Goal: Task Accomplishment & Management: Manage account settings

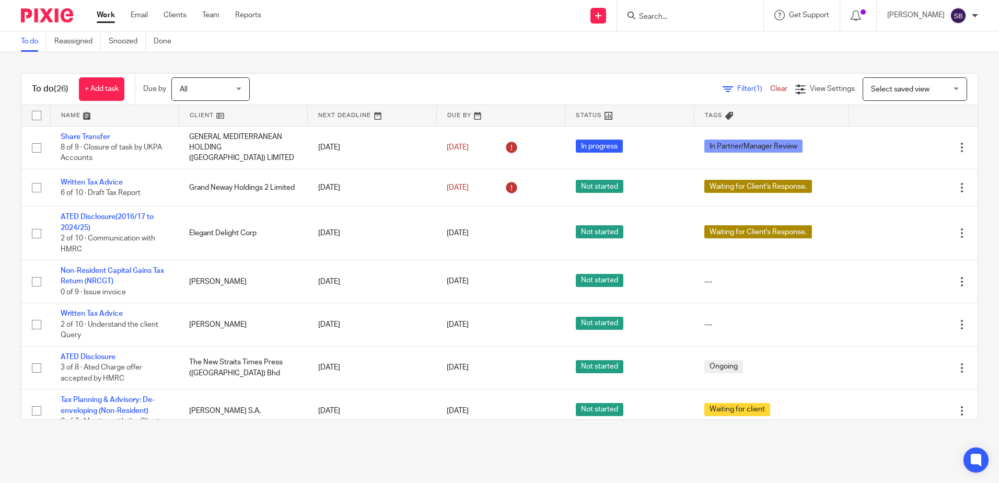
click at [690, 20] on input "Search" at bounding box center [685, 17] width 94 height 9
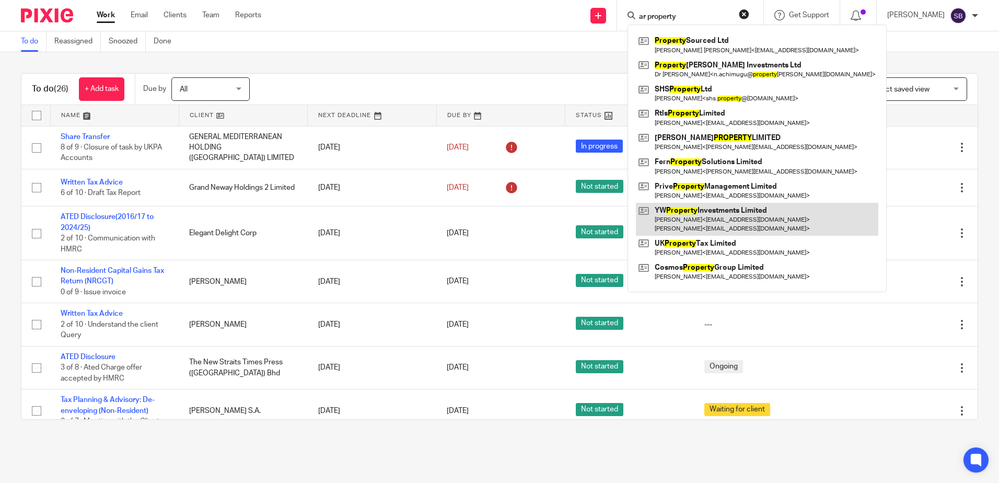
type input "ar property"
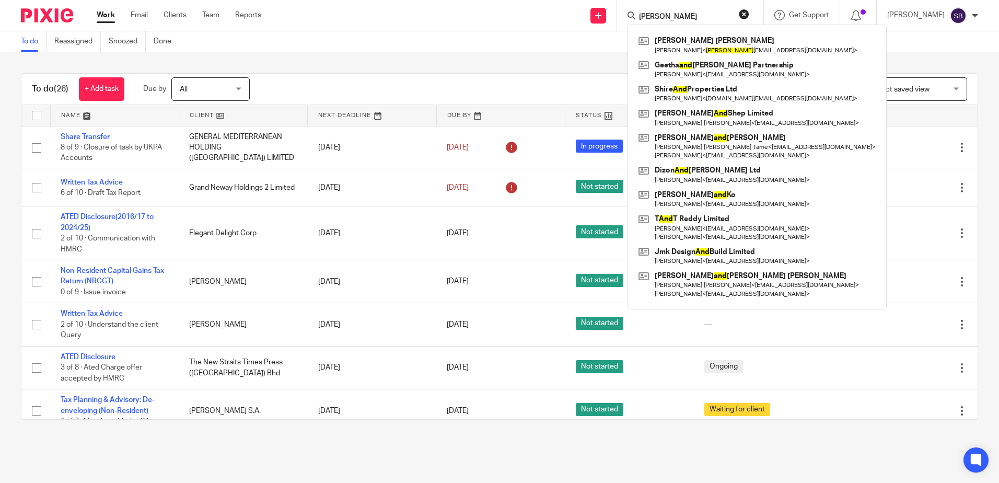
type input "[PERSON_NAME]"
click at [717, 14] on input "andy" at bounding box center [685, 17] width 94 height 9
drag, startPoint x: 716, startPoint y: 14, endPoint x: 539, endPoint y: 21, distance: 177.8
click at [539, 21] on div "Send new email Create task Add client andy Andrew David Garfield Andrew Garfiel…" at bounding box center [638, 15] width 722 height 31
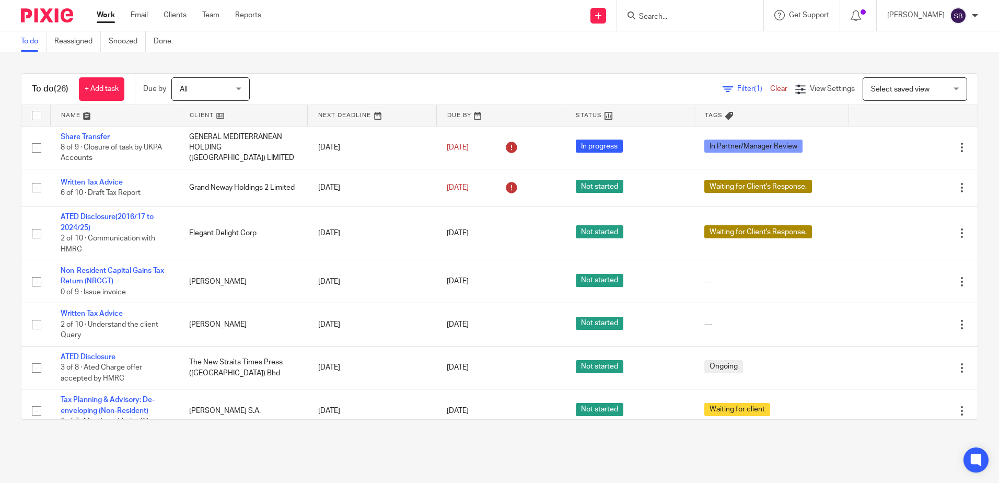
paste input "Andrew John Roque Rodrigues"
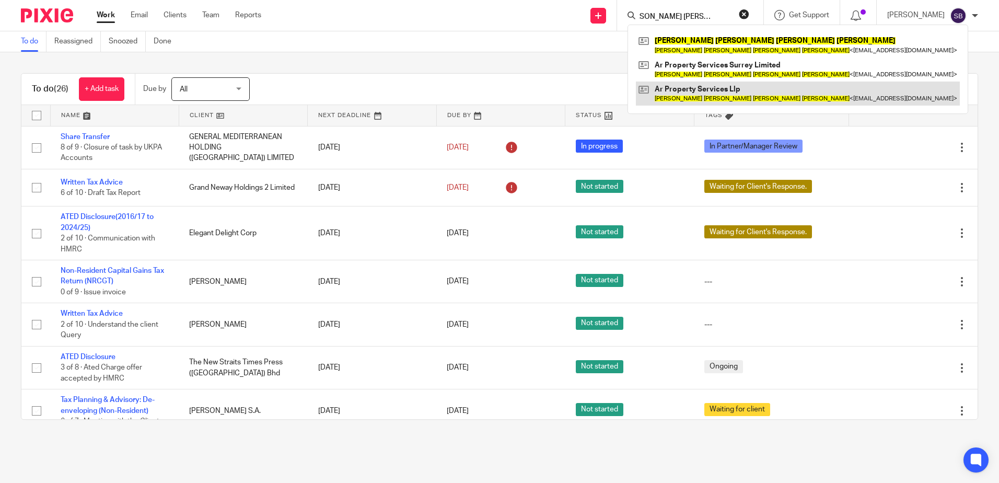
type input "Andrew John Roque Rodrigues"
click at [701, 96] on link at bounding box center [798, 94] width 324 height 24
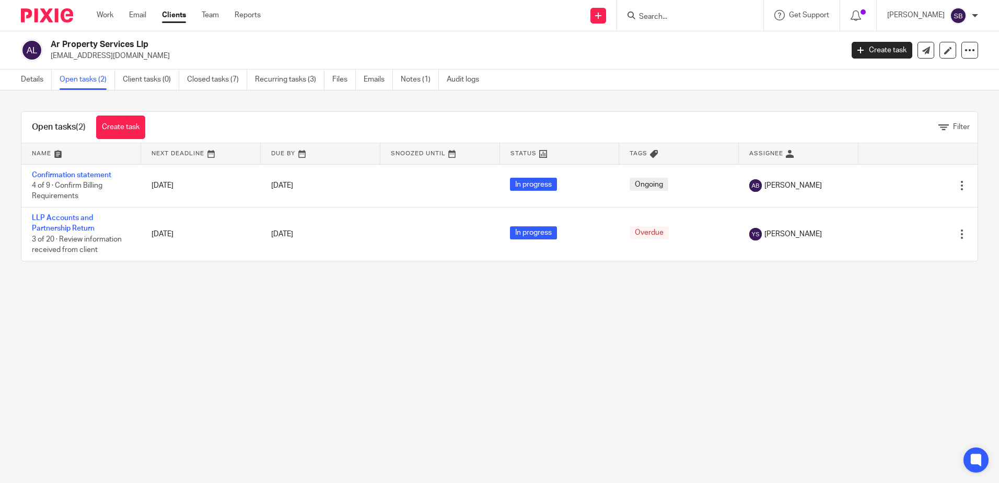
click at [320, 272] on div "Open tasks (2) Create task Filter Name Next Deadline Due By Snoozed Until Statu…" at bounding box center [499, 186] width 999 height 192
click at [372, 312] on main "Ar Property Services Llp ajr64@hotmail.com Create task Update from Companies Ho…" at bounding box center [499, 241] width 999 height 483
click at [29, 18] on img at bounding box center [47, 15] width 52 height 14
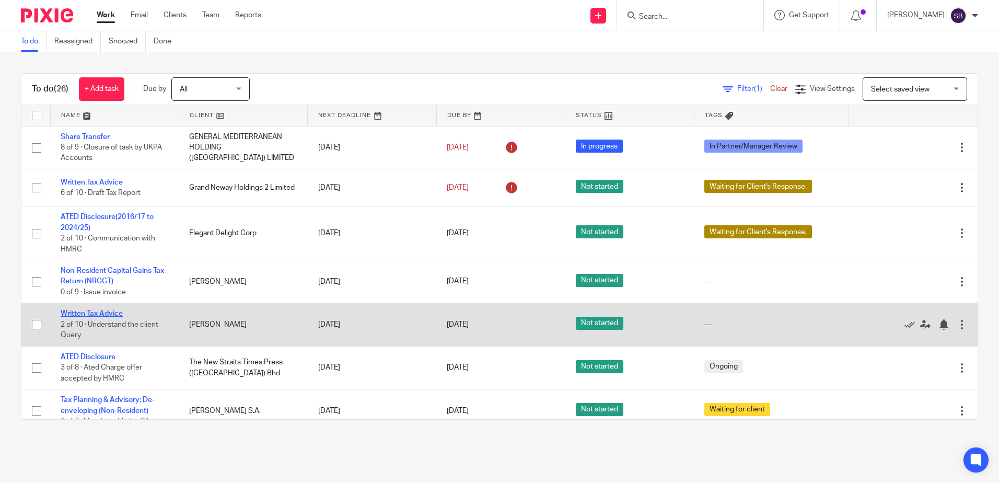
click at [94, 314] on link "Written Tax Advice" at bounding box center [92, 313] width 62 height 7
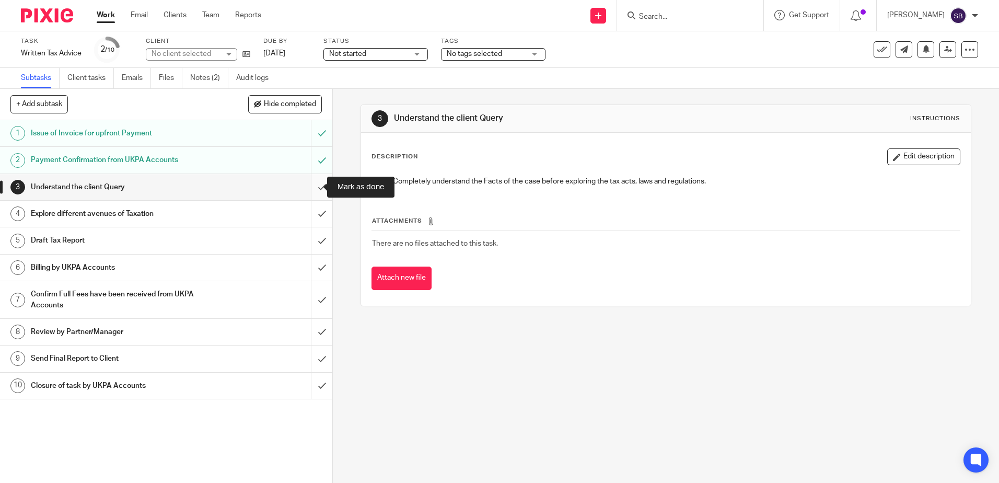
click at [308, 188] on input "submit" at bounding box center [166, 187] width 332 height 26
click at [312, 213] on input "submit" at bounding box center [166, 214] width 332 height 26
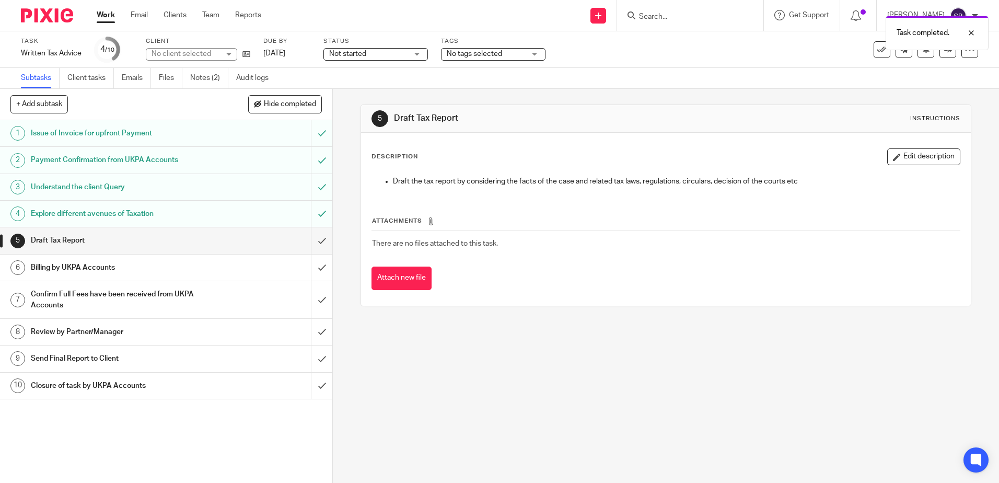
click at [45, 13] on img at bounding box center [47, 15] width 52 height 14
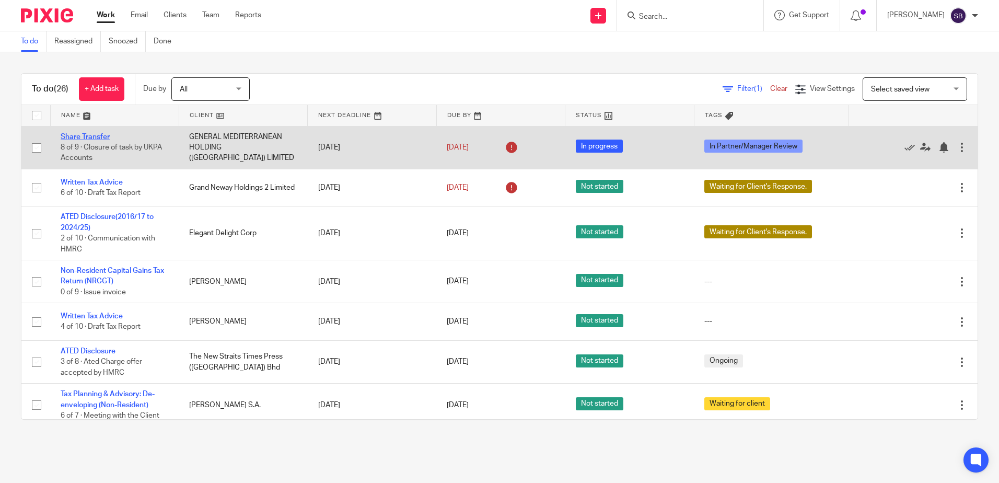
click at [85, 133] on link "Share Transfer" at bounding box center [85, 136] width 49 height 7
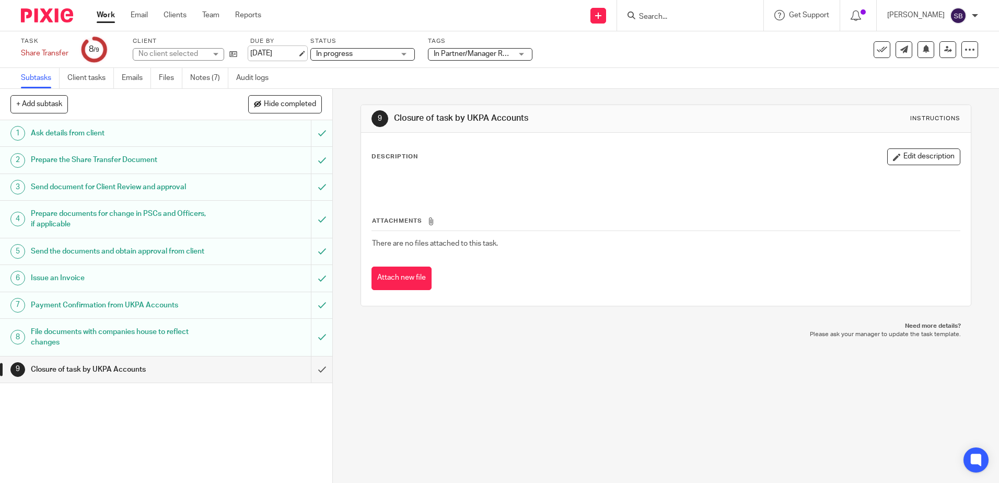
click at [282, 53] on link "[DATE]" at bounding box center [273, 53] width 47 height 11
click at [55, 17] on img at bounding box center [47, 15] width 52 height 14
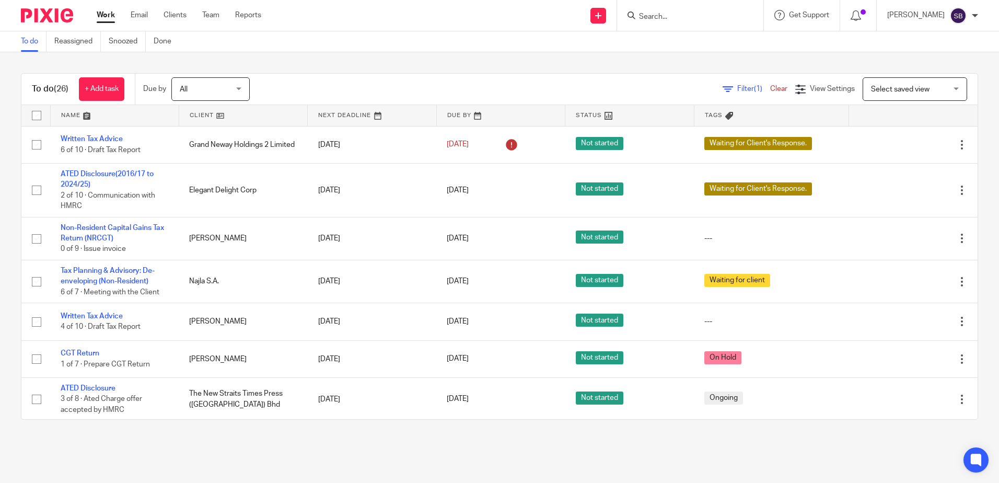
click at [704, 9] on form at bounding box center [693, 15] width 111 height 13
click at [693, 15] on input "Search" at bounding box center [685, 17] width 94 height 9
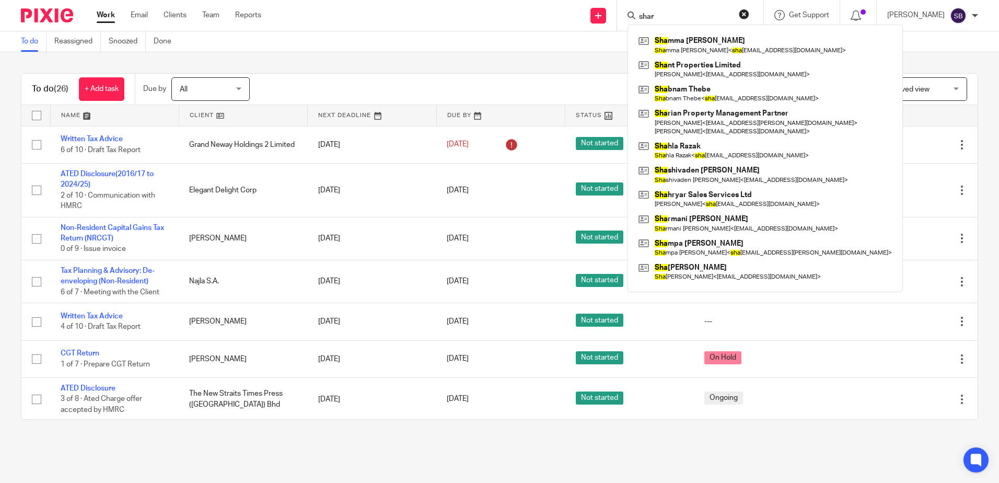
type input "share"
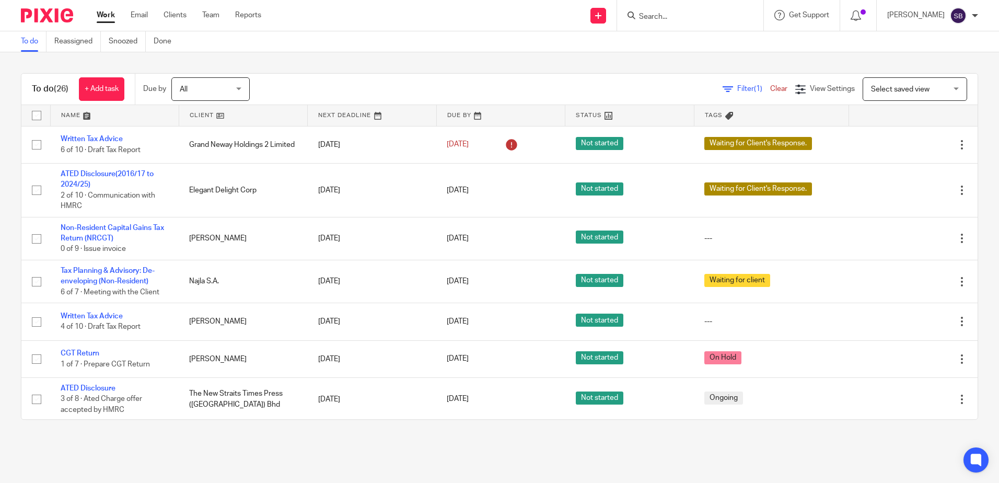
click at [303, 440] on div "To do (26) + Add task Due by All All Today Tomorrow This week Next week This mo…" at bounding box center [499, 246] width 999 height 388
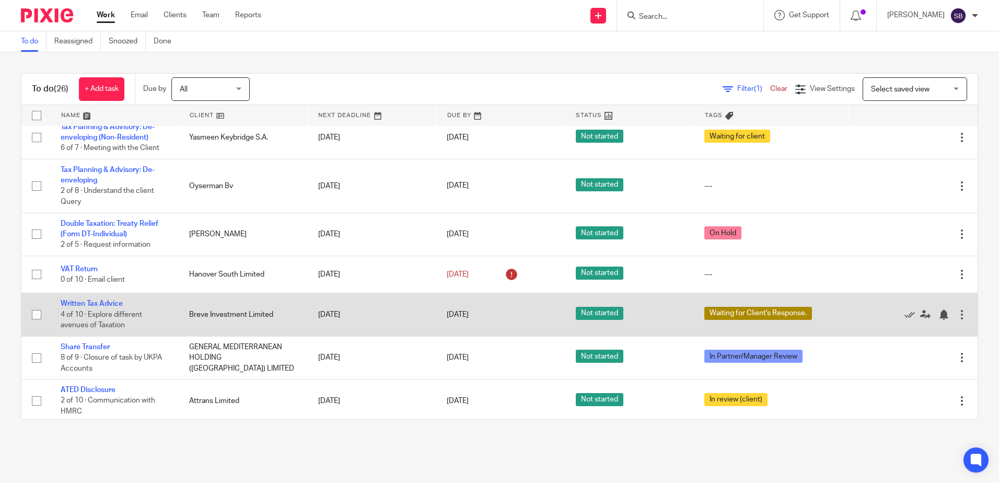
scroll to position [366, 0]
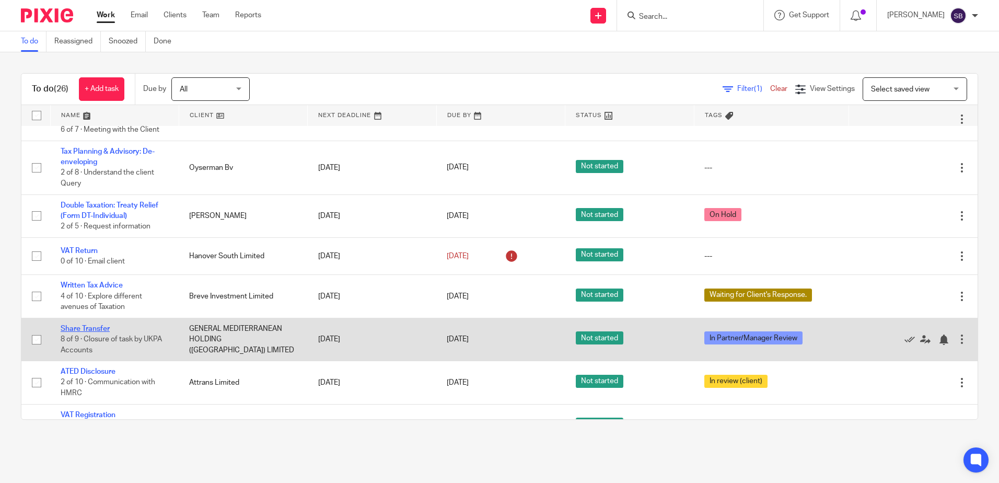
click at [66, 328] on link "Share Transfer" at bounding box center [85, 328] width 49 height 7
click at [78, 327] on link "Share Transfer" at bounding box center [85, 328] width 49 height 7
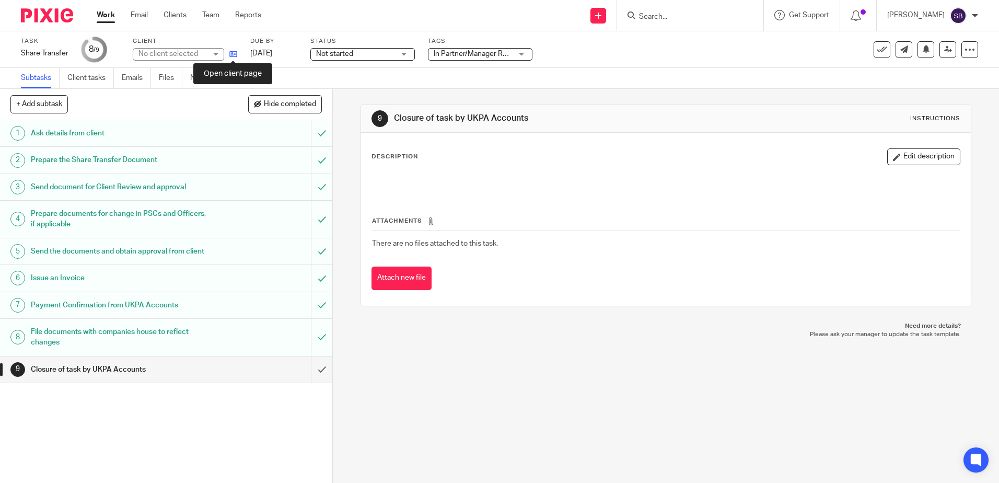
click at [233, 56] on icon at bounding box center [233, 54] width 8 height 8
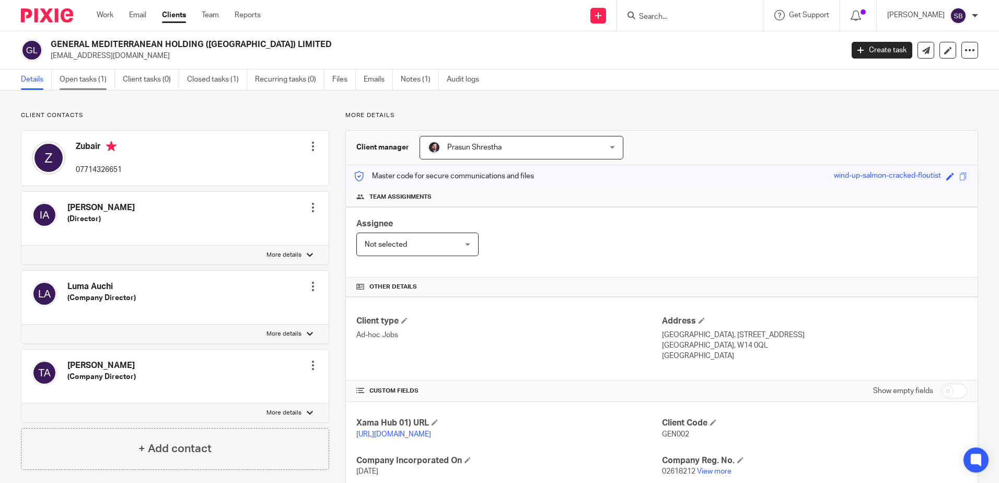
click at [92, 75] on link "Open tasks (1)" at bounding box center [87, 79] width 55 height 20
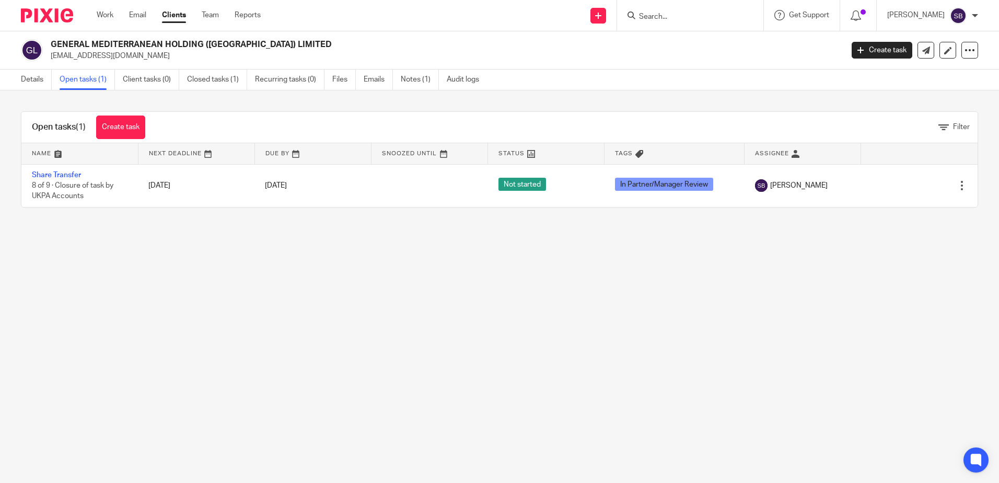
click at [198, 77] on link "Closed tasks (1)" at bounding box center [217, 79] width 60 height 20
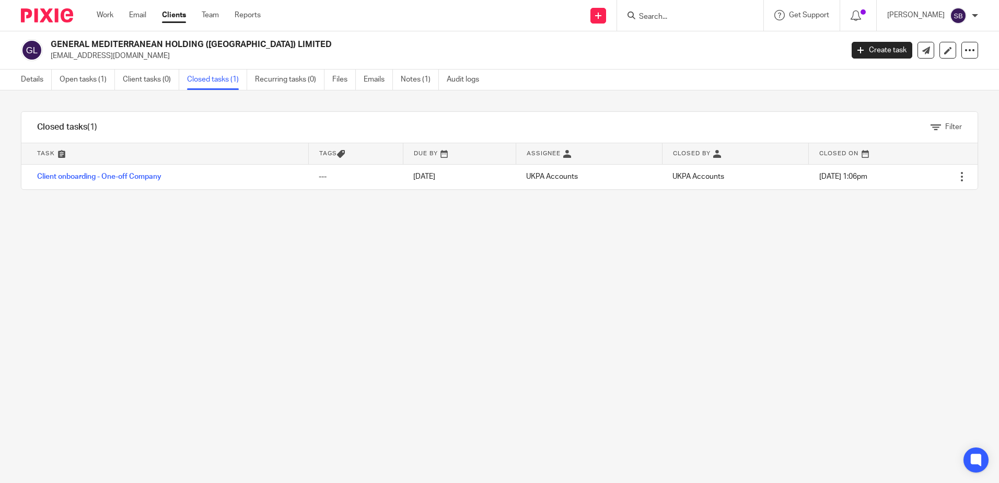
click at [128, 249] on div "Filter tasks Only show tasks matching all of these conditions 1 Task name Is Is…" at bounding box center [499, 286] width 999 height 392
drag, startPoint x: 40, startPoint y: 125, endPoint x: 107, endPoint y: 127, distance: 66.9
click at [107, 127] on div "Closed tasks (1)" at bounding box center [66, 127] width 91 height 31
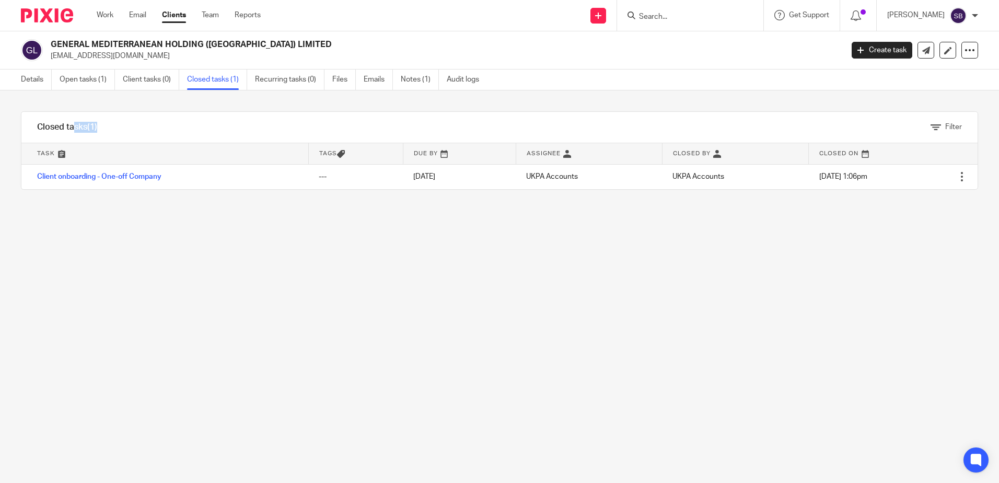
click at [107, 127] on div "Closed tasks (1)" at bounding box center [66, 127] width 91 height 31
drag, startPoint x: 107, startPoint y: 127, endPoint x: 90, endPoint y: 141, distance: 21.5
click at [90, 141] on div "Closed tasks (1)" at bounding box center [66, 127] width 91 height 31
drag, startPoint x: 109, startPoint y: 126, endPoint x: 21, endPoint y: 97, distance: 91.9
click at [21, 97] on div "Filter tasks Only show tasks matching all of these conditions 1 Task name Is Is…" at bounding box center [499, 286] width 999 height 392
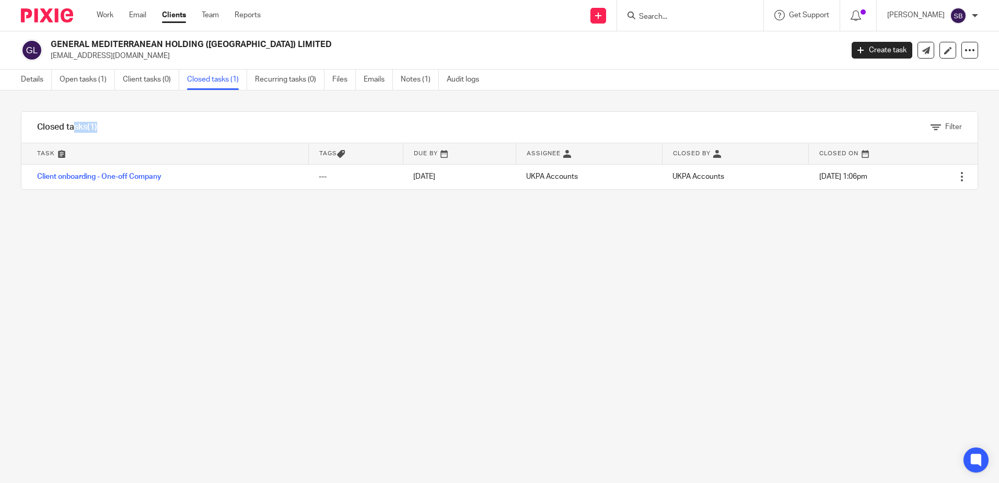
click at [21, 97] on div "Filter tasks Only show tasks matching all of these conditions 1 Task name Is Is…" at bounding box center [499, 286] width 999 height 392
drag, startPoint x: 88, startPoint y: 129, endPoint x: 145, endPoint y: 129, distance: 57.0
click at [145, 129] on div "Closed tasks (1) Filter" at bounding box center [499, 127] width 956 height 31
click at [145, 129] on div "Filter" at bounding box center [545, 127] width 865 height 31
drag, startPoint x: 145, startPoint y: 129, endPoint x: 97, endPoint y: 123, distance: 47.9
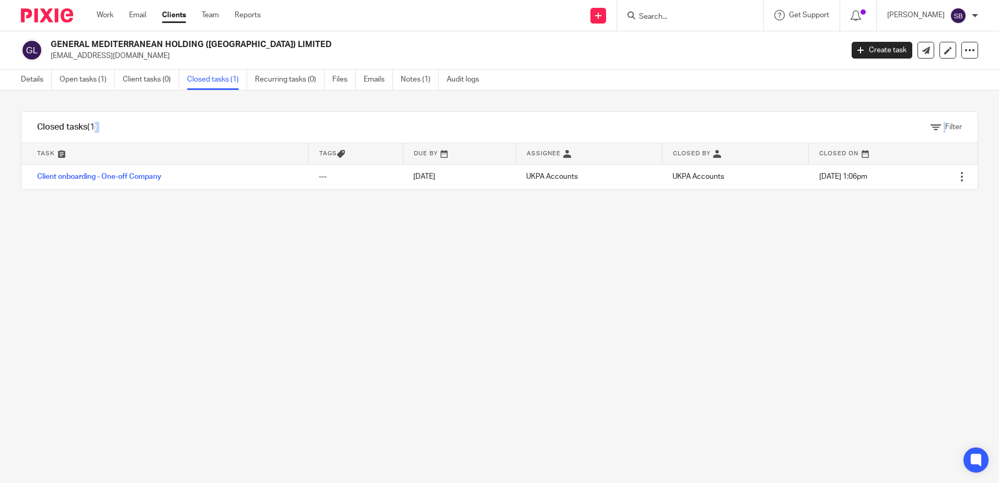
click at [97, 123] on div "Closed tasks (1) Filter" at bounding box center [499, 127] width 956 height 31
click at [97, 123] on span "(1)" at bounding box center [92, 127] width 10 height 8
drag, startPoint x: 97, startPoint y: 123, endPoint x: 105, endPoint y: 127, distance: 8.9
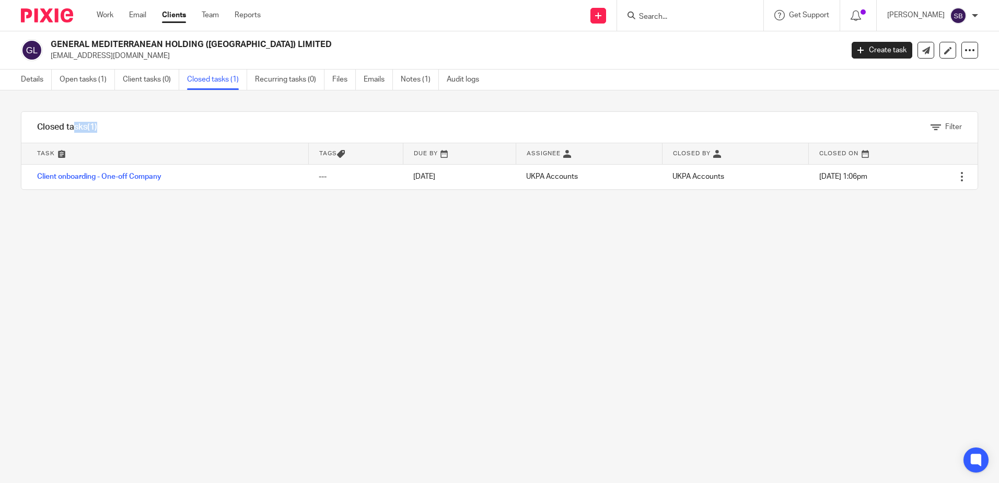
click at [108, 125] on div "Closed tasks (1)" at bounding box center [66, 127] width 91 height 31
click at [102, 118] on div "Closed tasks (1)" at bounding box center [66, 127] width 91 height 31
click at [53, 12] on img at bounding box center [47, 15] width 52 height 14
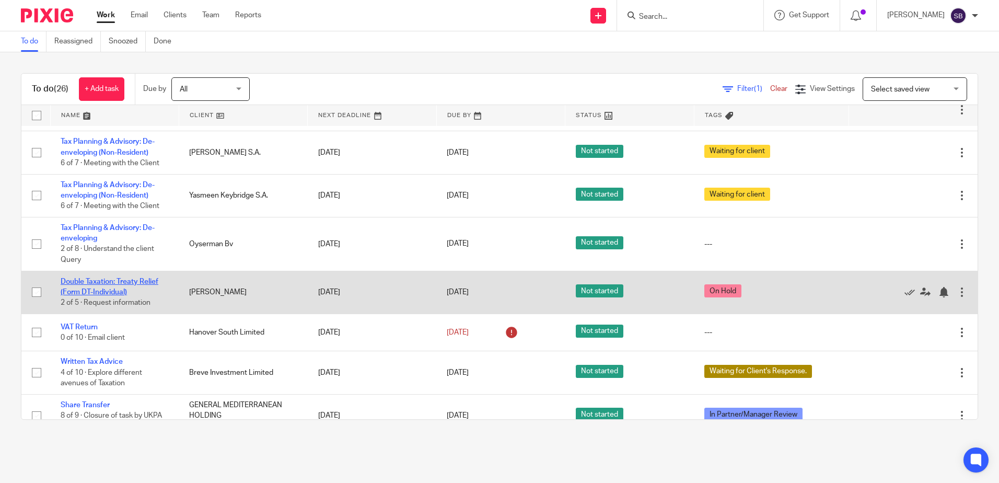
scroll to position [314, 0]
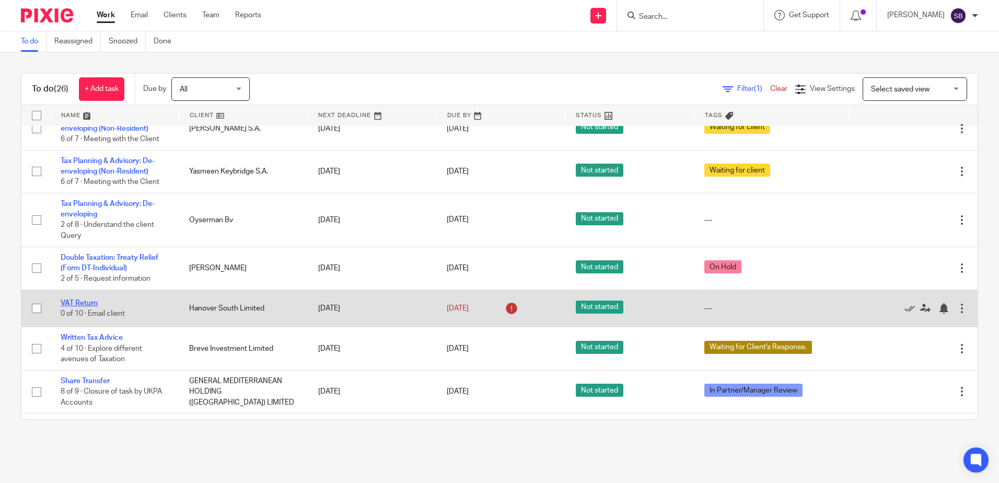
click at [89, 304] on link "VAT Return" at bounding box center [79, 302] width 37 height 7
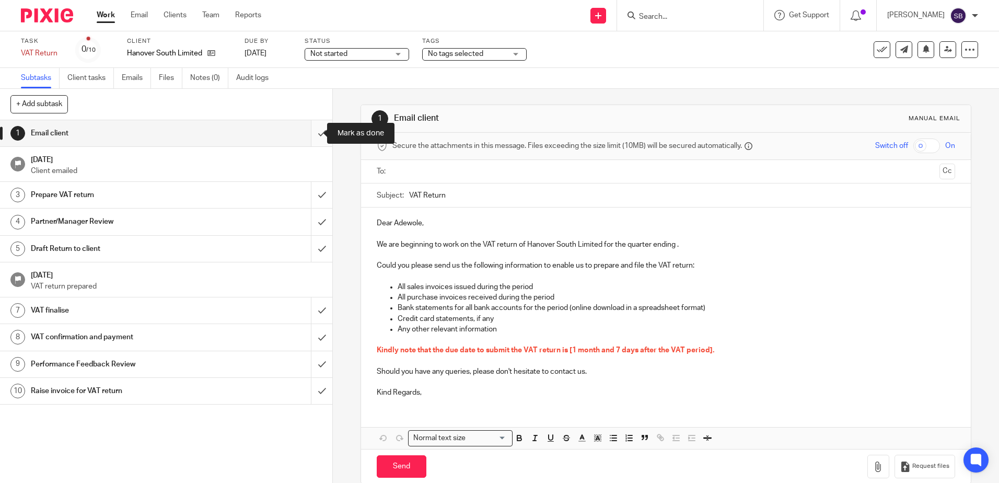
click at [312, 132] on input "submit" at bounding box center [166, 133] width 332 height 26
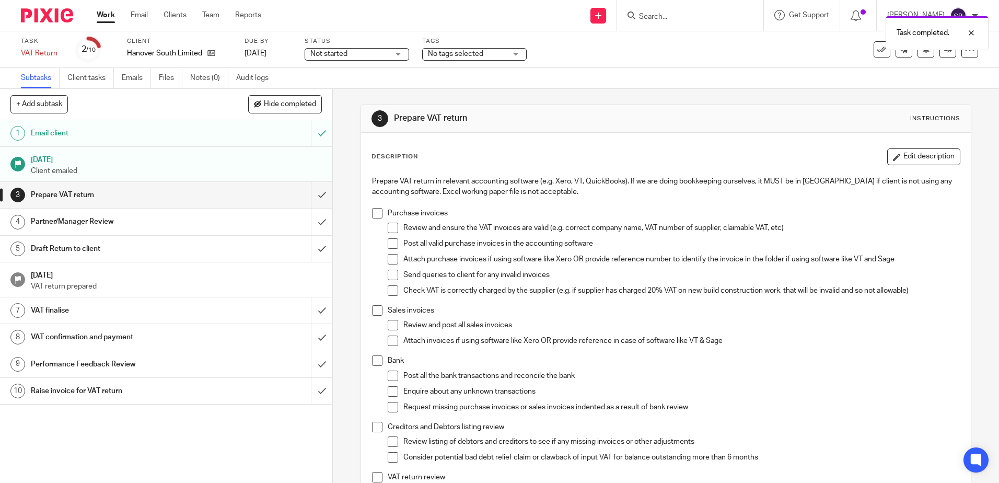
click at [55, 29] on div at bounding box center [43, 15] width 86 height 31
click at [31, 5] on div at bounding box center [43, 15] width 86 height 31
click at [51, 16] on img at bounding box center [47, 15] width 52 height 14
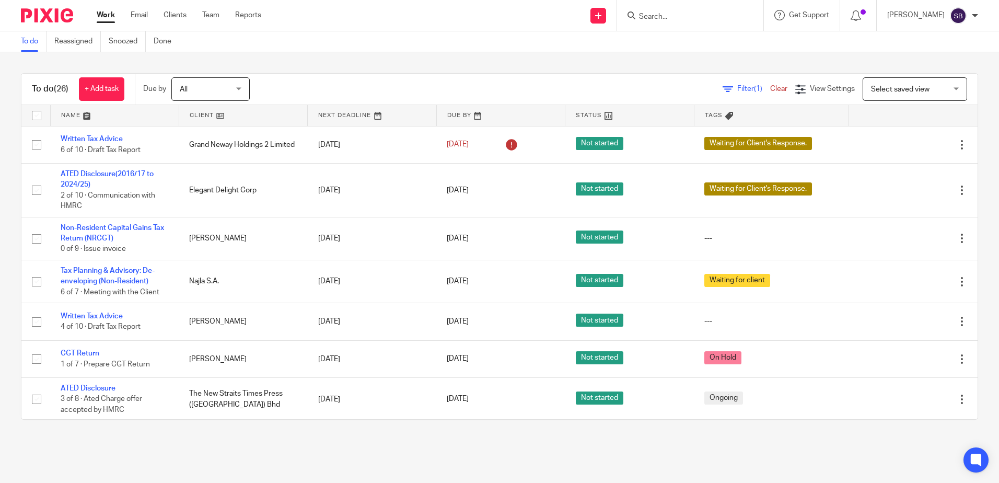
click at [383, 72] on div "To do (26) + Add task Due by All All [DATE] [DATE] This week Next week This mon…" at bounding box center [499, 246] width 999 height 388
click at [686, 16] on input "Search" at bounding box center [685, 17] width 94 height 9
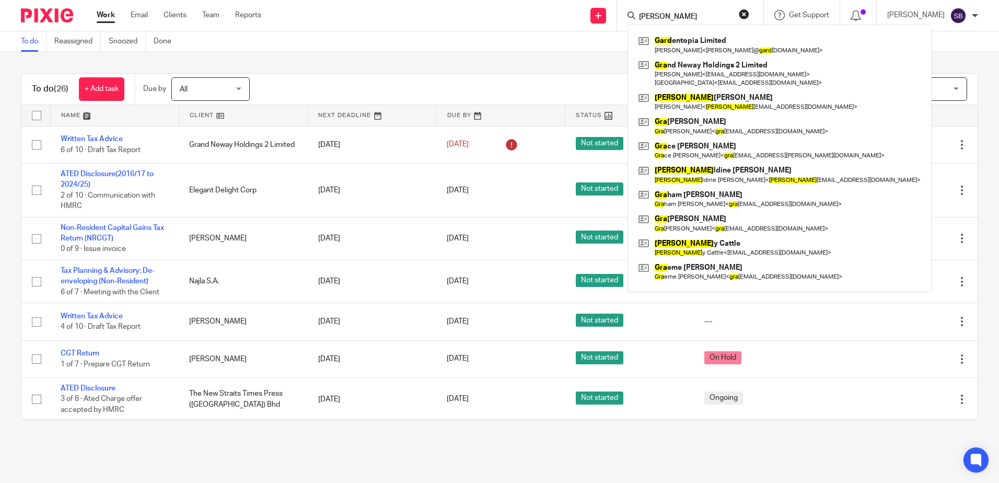
type input "[PERSON_NAME]"
drag, startPoint x: 548, startPoint y: 71, endPoint x: 571, endPoint y: 71, distance: 23.0
click at [548, 71] on div "To do (26) + Add task Due by All All [DATE] [DATE] This week Next week This mon…" at bounding box center [499, 246] width 999 height 388
